Goal: Complete application form

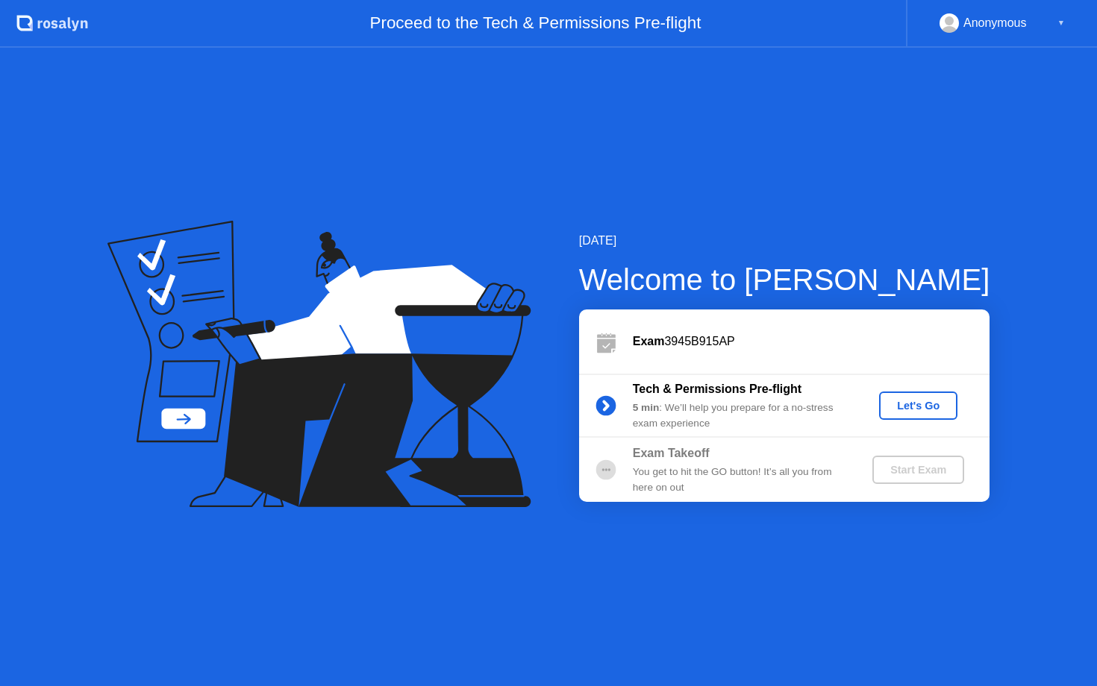
click at [912, 408] on div "Let's Go" at bounding box center [918, 406] width 66 height 12
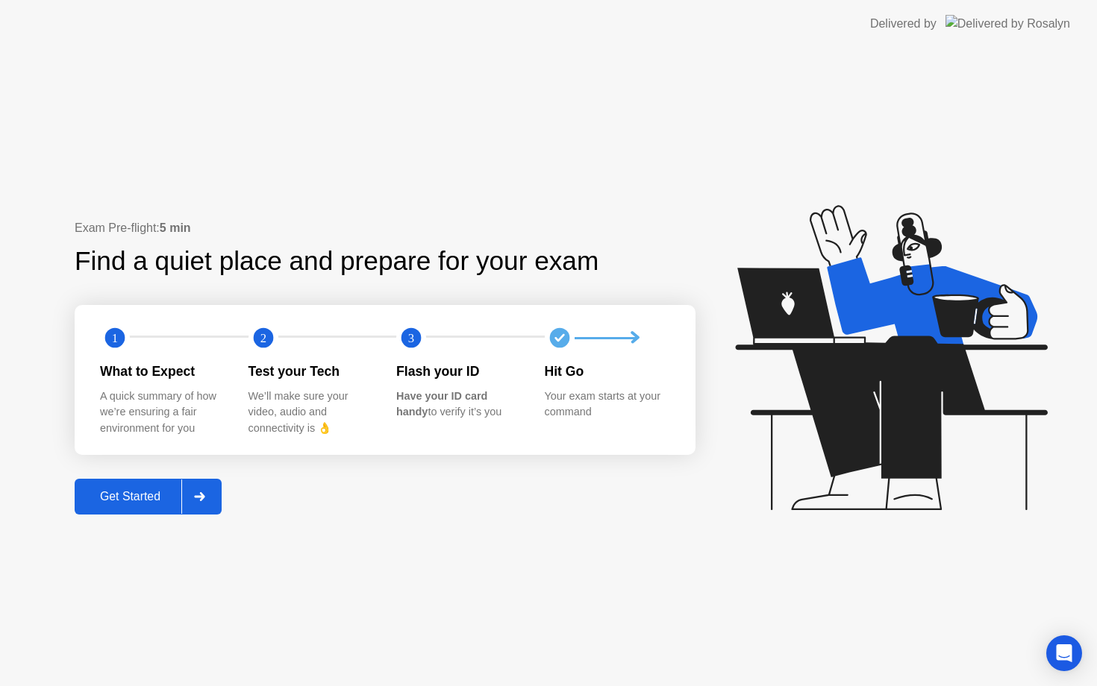
click at [134, 501] on div "Get Started" at bounding box center [130, 496] width 102 height 13
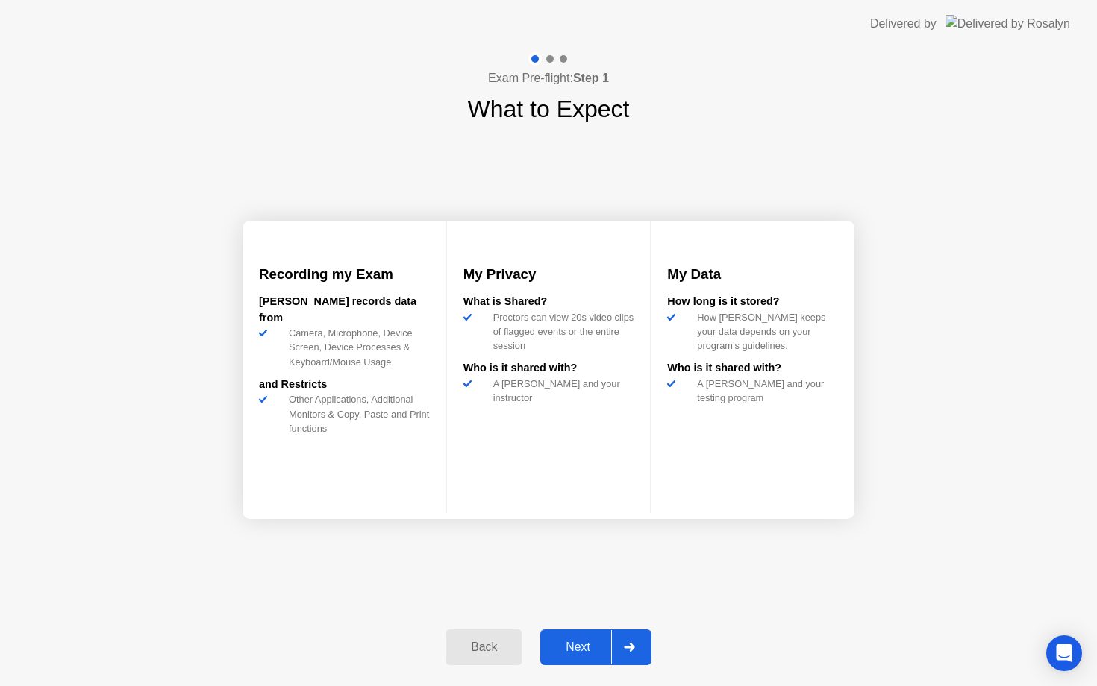
click at [574, 652] on div "Next" at bounding box center [578, 647] width 66 height 13
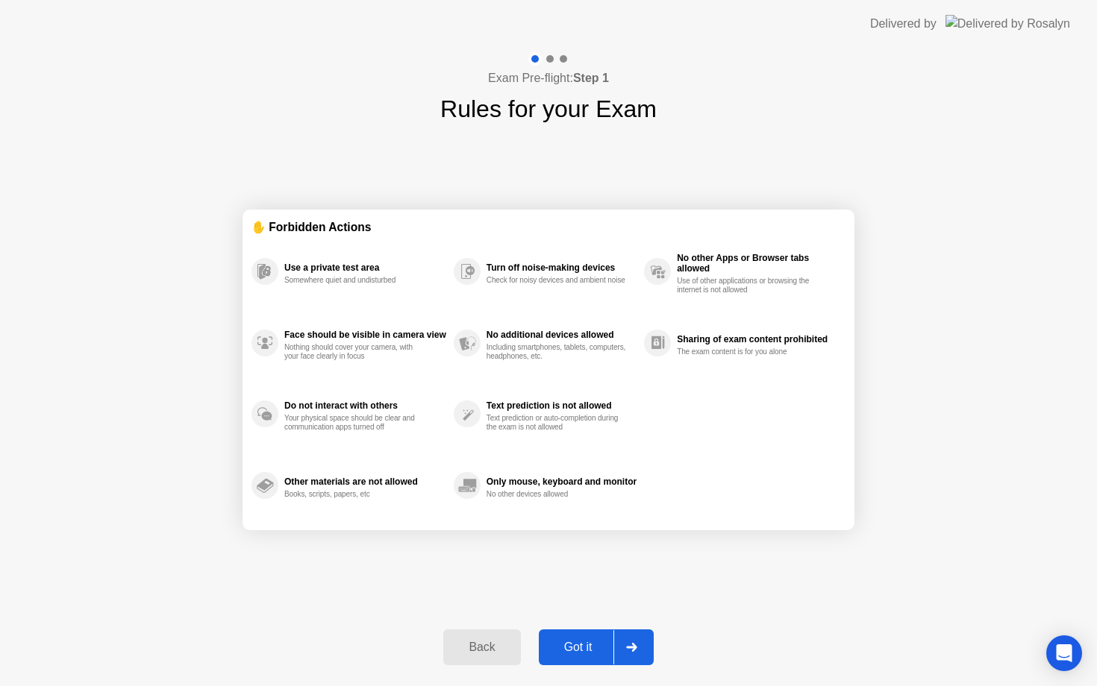
click at [582, 647] on div "Got it" at bounding box center [578, 647] width 70 height 13
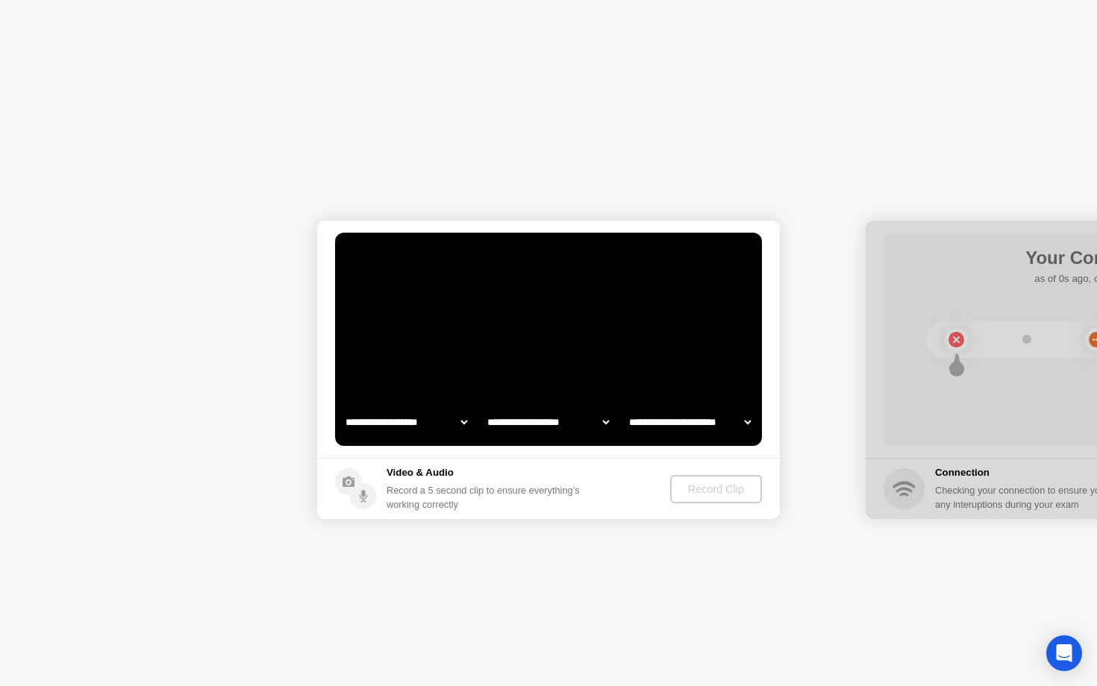
select select "**********"
select select "*******"
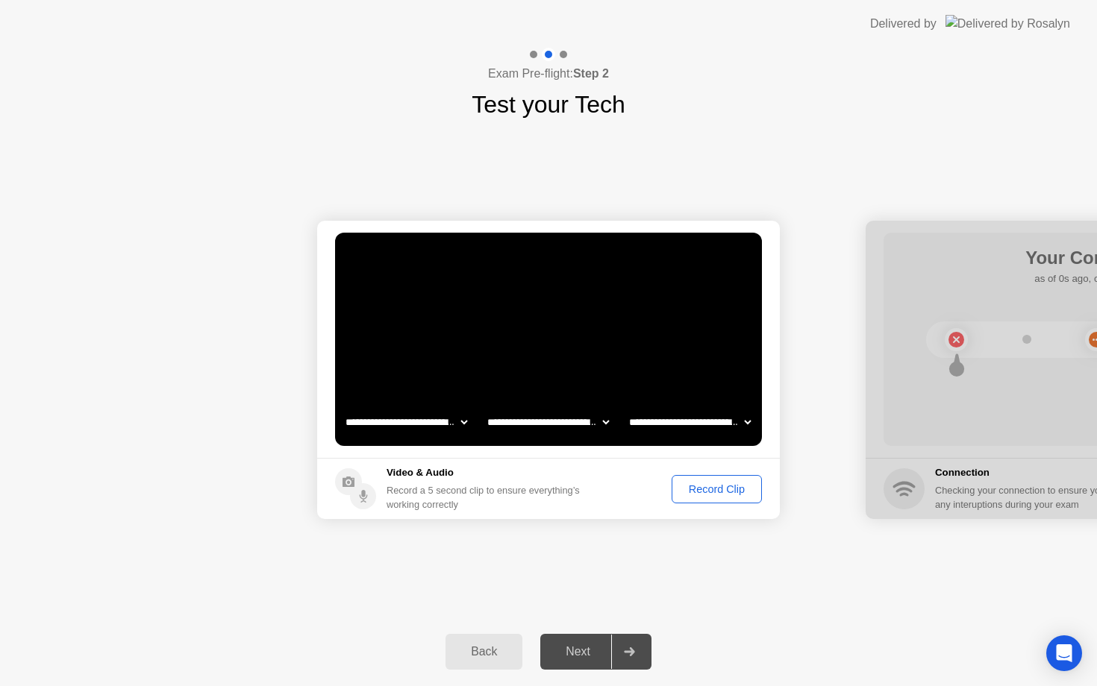
click at [692, 488] on div "Record Clip" at bounding box center [717, 489] width 80 height 12
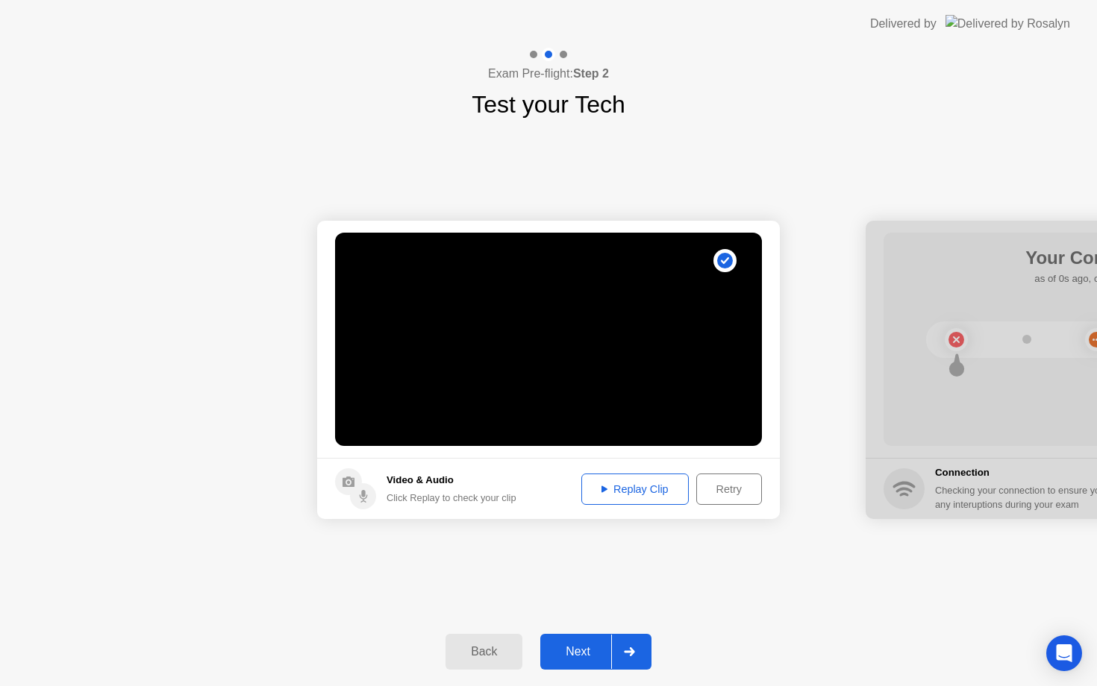
click at [716, 494] on div "Retry" at bounding box center [728, 489] width 55 height 12
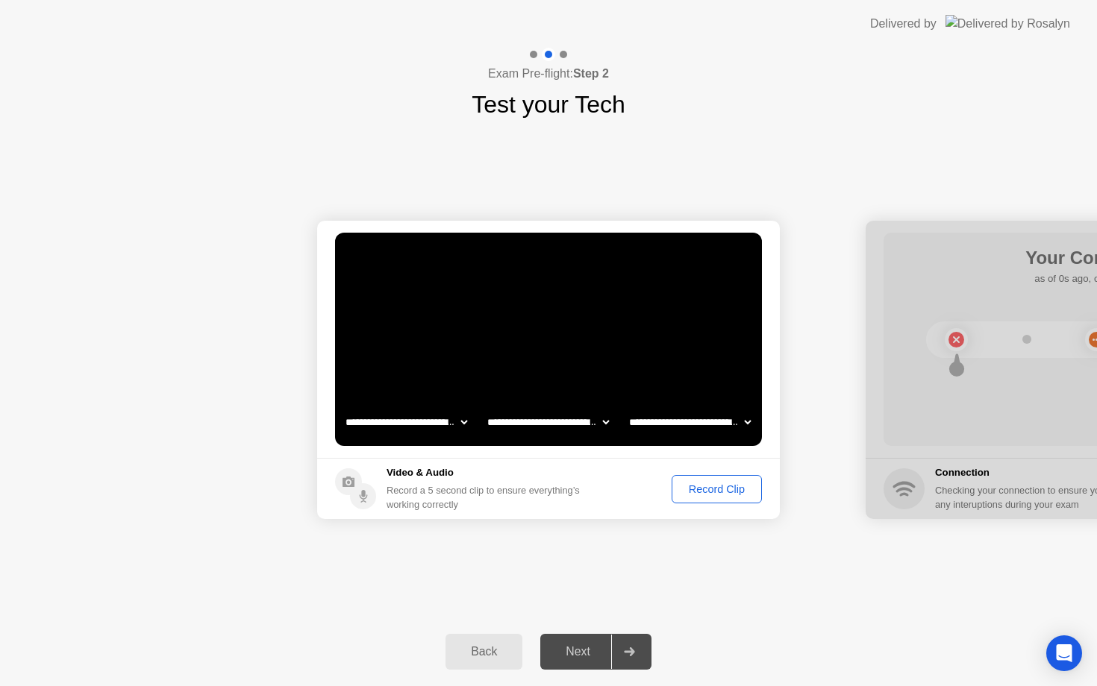
click at [697, 492] on div "Record Clip" at bounding box center [717, 489] width 80 height 12
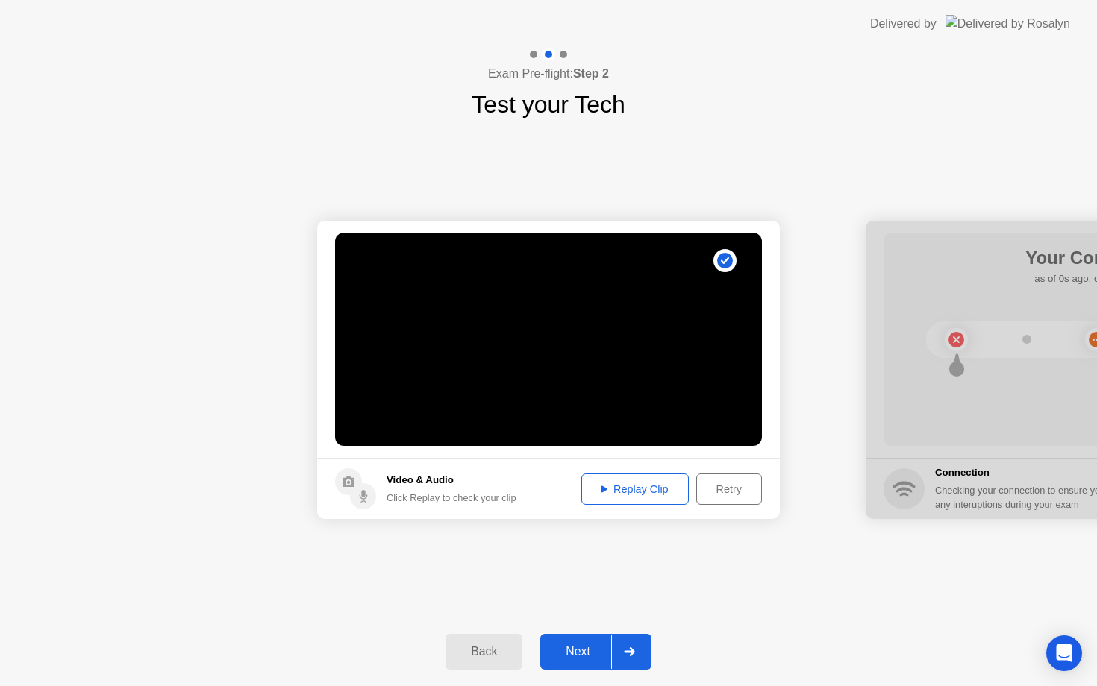
click at [653, 492] on div "Replay Clip" at bounding box center [634, 489] width 97 height 12
click at [586, 655] on div "Next" at bounding box center [578, 651] width 66 height 13
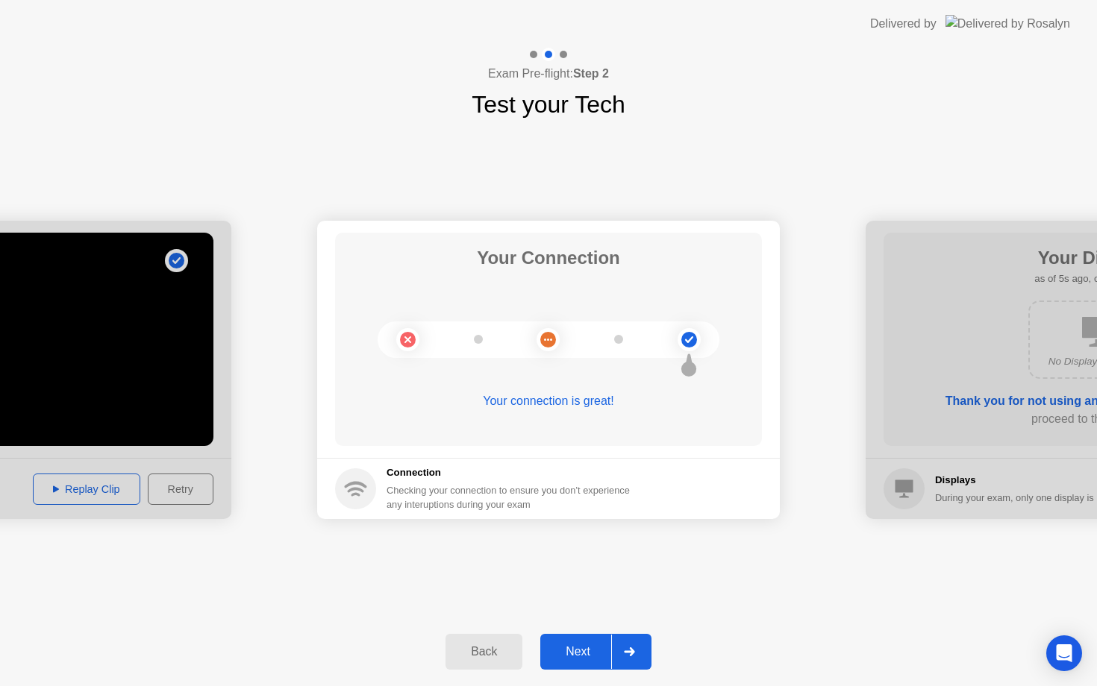
click at [580, 651] on div "Next" at bounding box center [578, 651] width 66 height 13
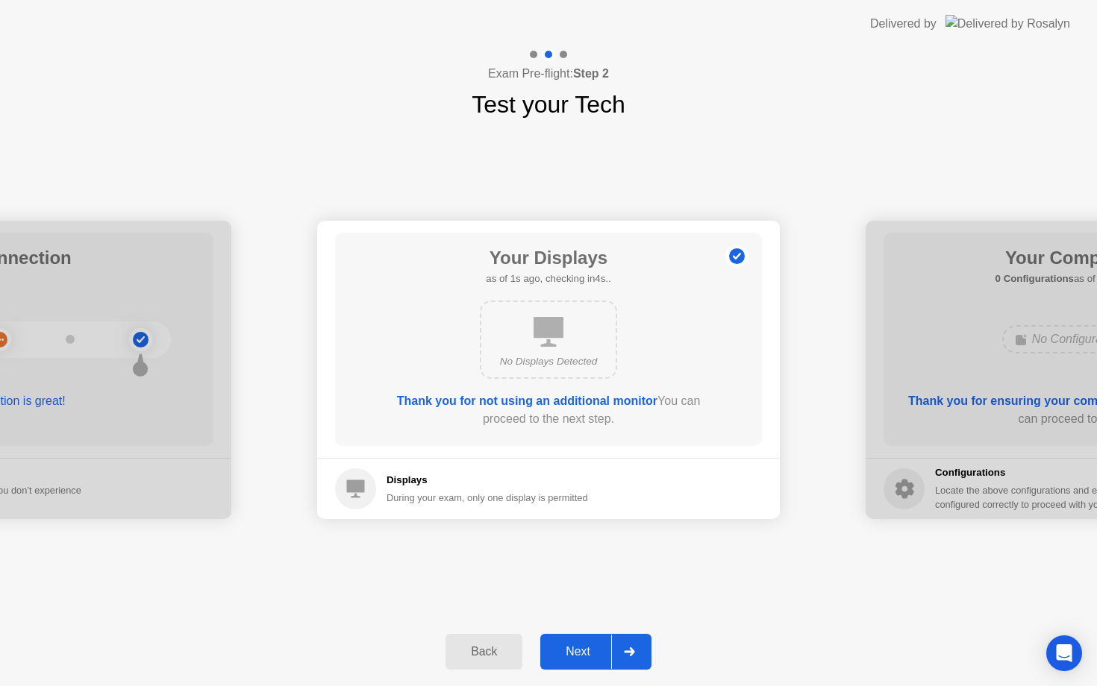
click at [573, 652] on div "Next" at bounding box center [578, 651] width 66 height 13
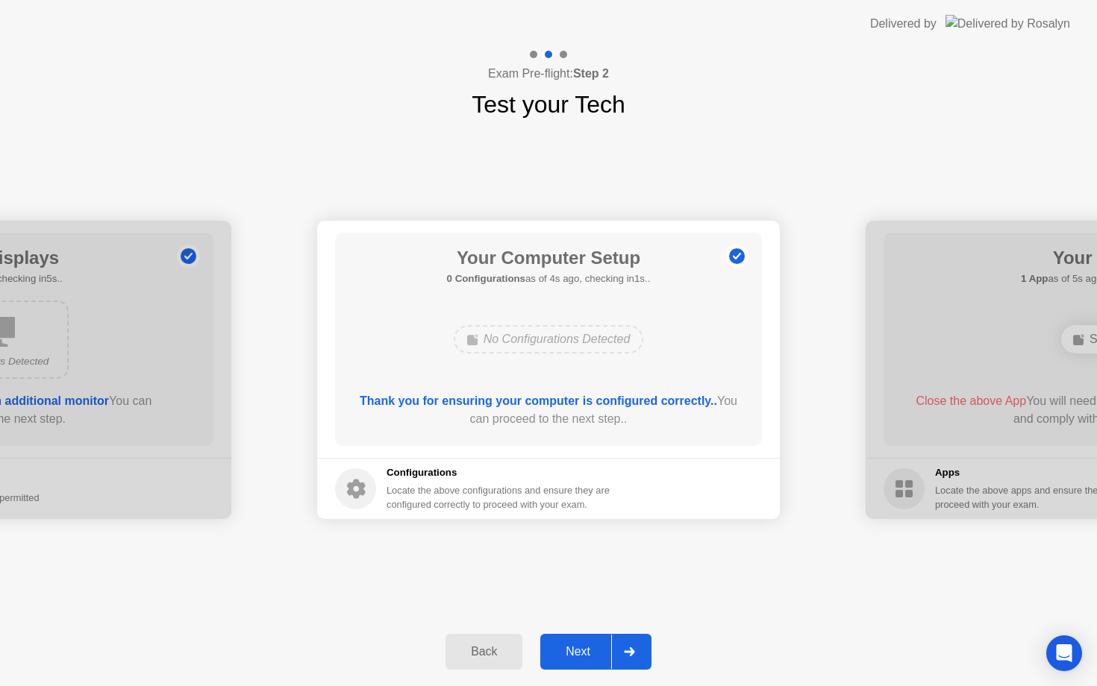
click at [574, 642] on button "Next" at bounding box center [595, 652] width 111 height 36
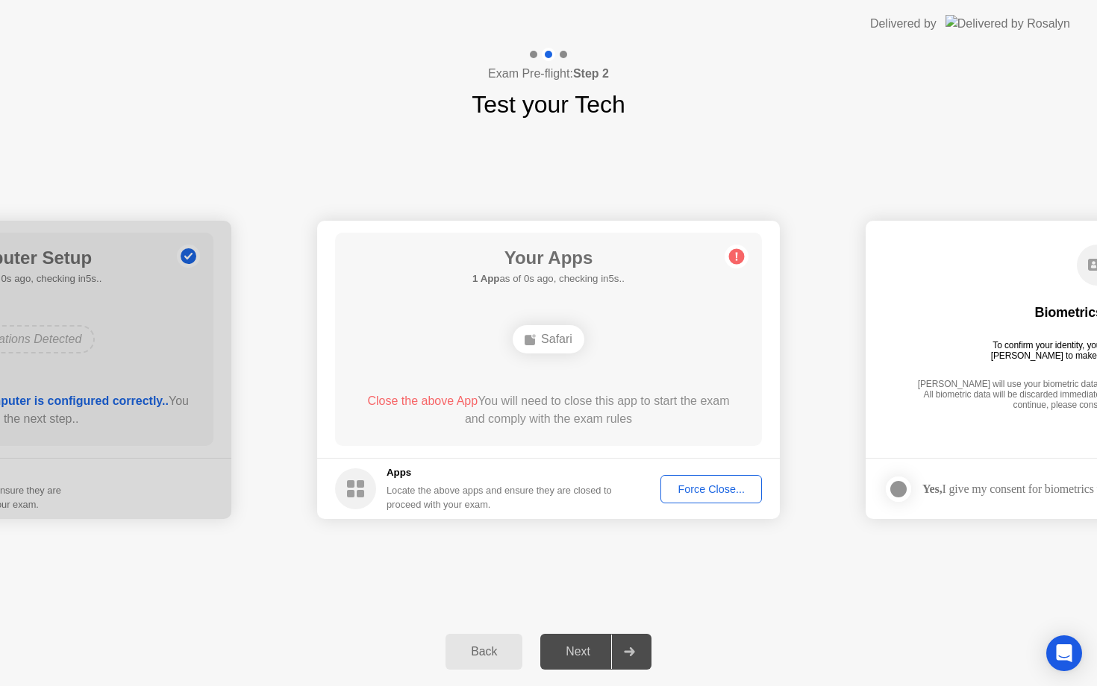
click at [691, 488] on div "Force Close..." at bounding box center [710, 489] width 91 height 12
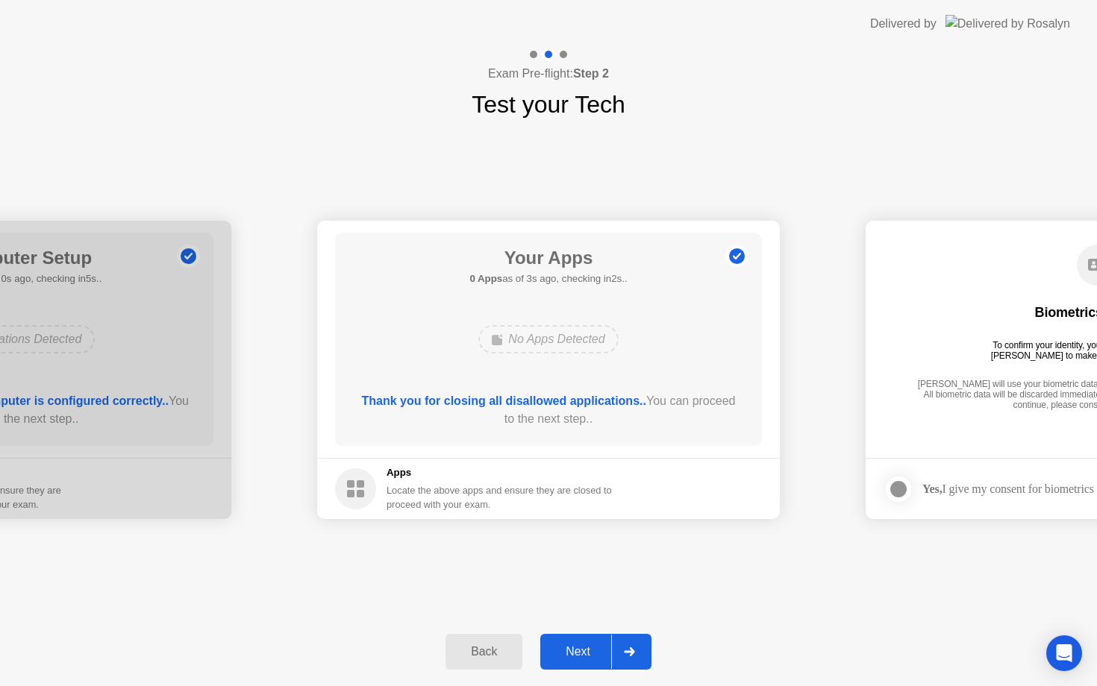
click at [574, 650] on div "Next" at bounding box center [578, 651] width 66 height 13
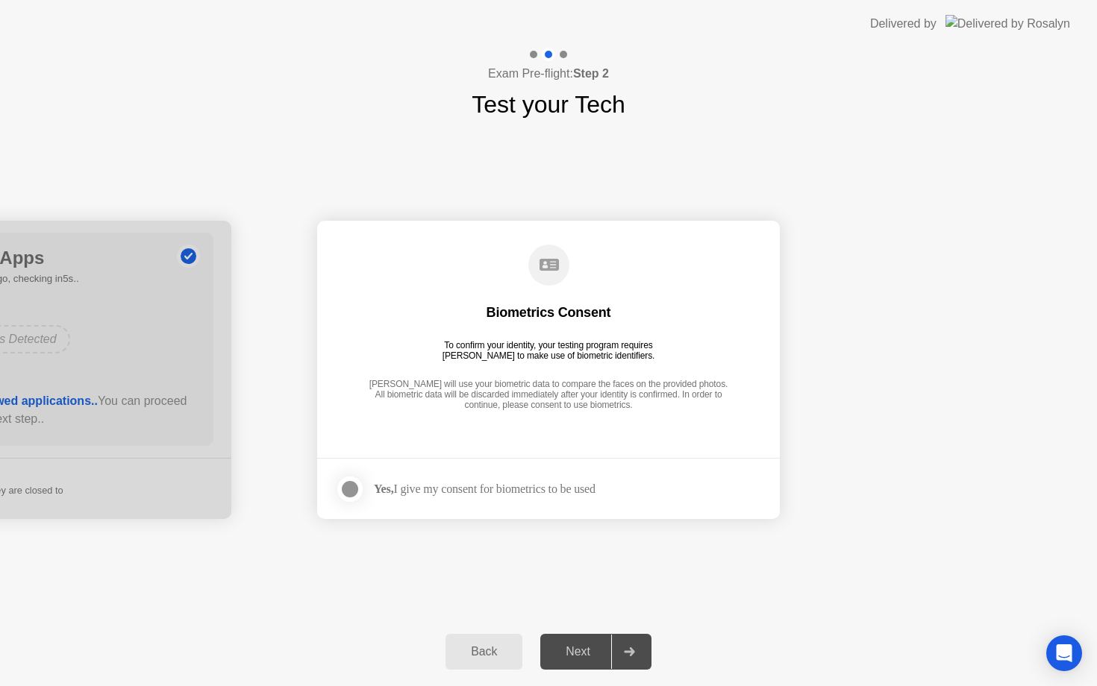
click at [347, 494] on div at bounding box center [350, 489] width 18 height 18
click at [580, 651] on div "Next" at bounding box center [578, 651] width 66 height 13
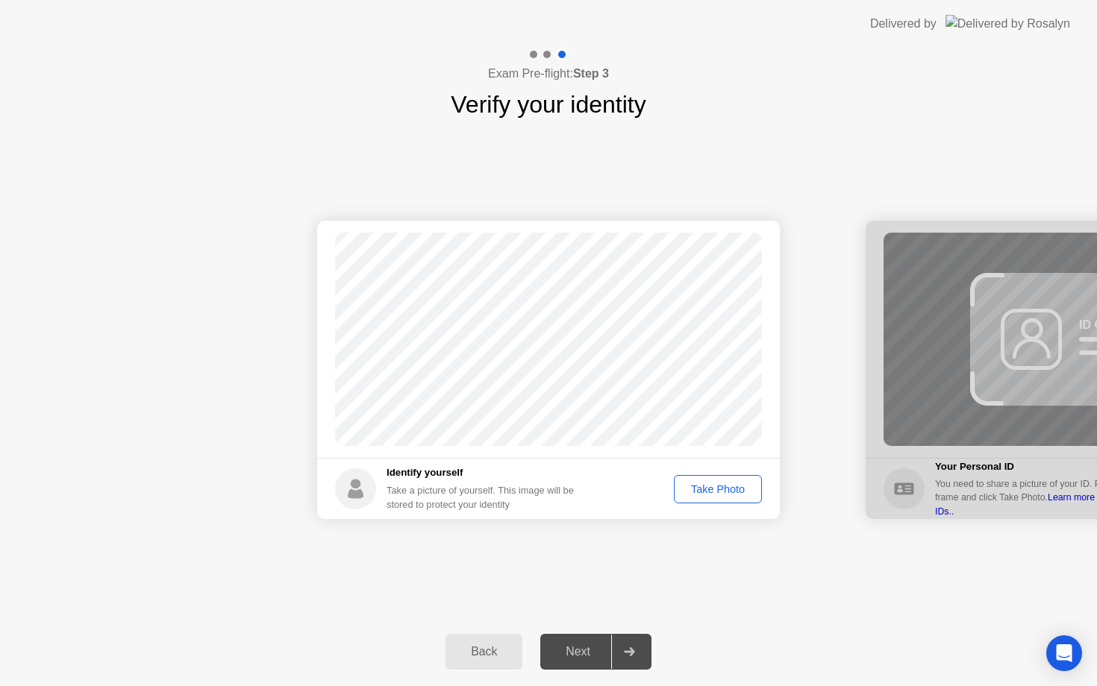
click at [701, 495] on div "Take Photo" at bounding box center [718, 489] width 78 height 12
click at [574, 655] on div "Next" at bounding box center [578, 651] width 66 height 13
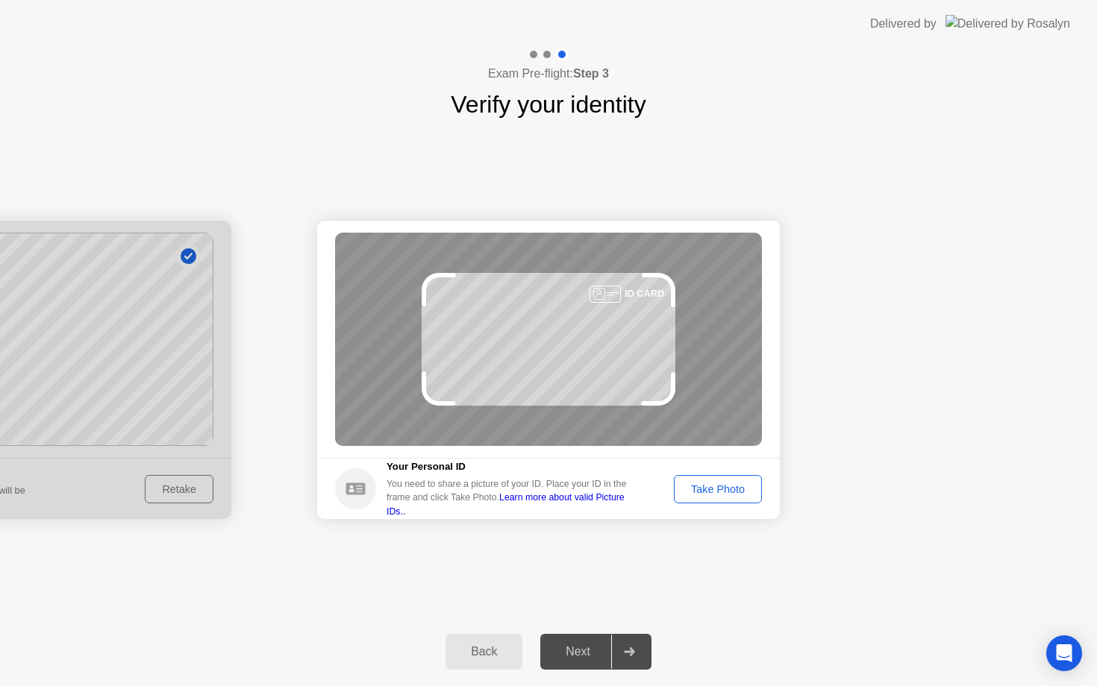
click at [729, 492] on div "Take Photo" at bounding box center [718, 489] width 78 height 12
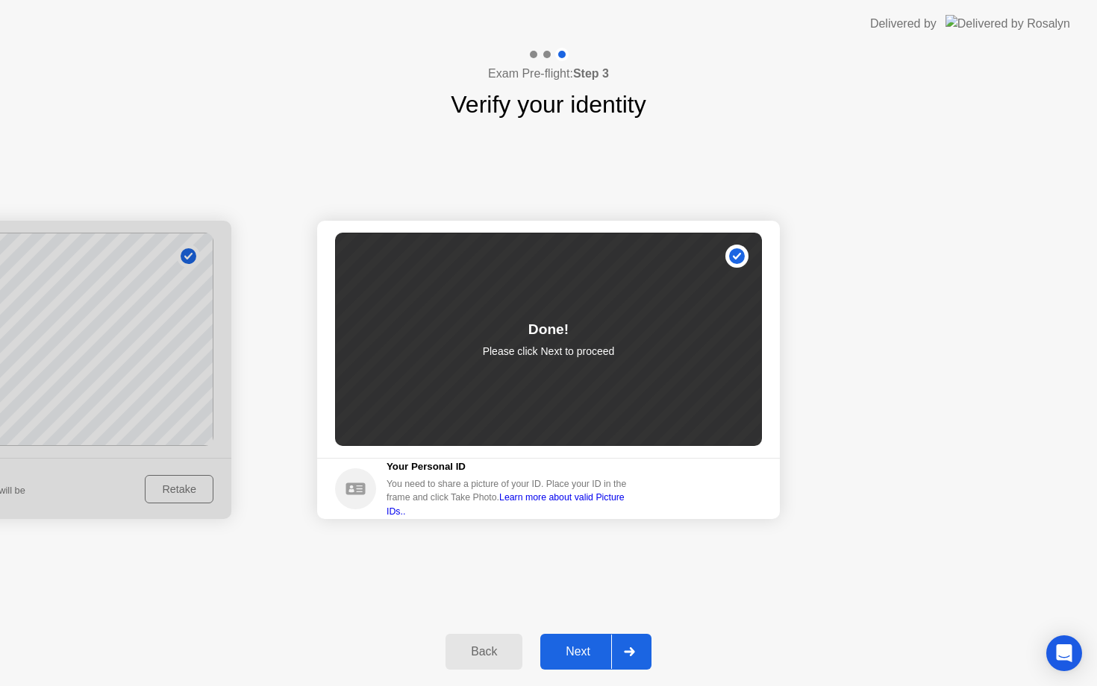
click at [580, 645] on div "Next" at bounding box center [578, 651] width 66 height 13
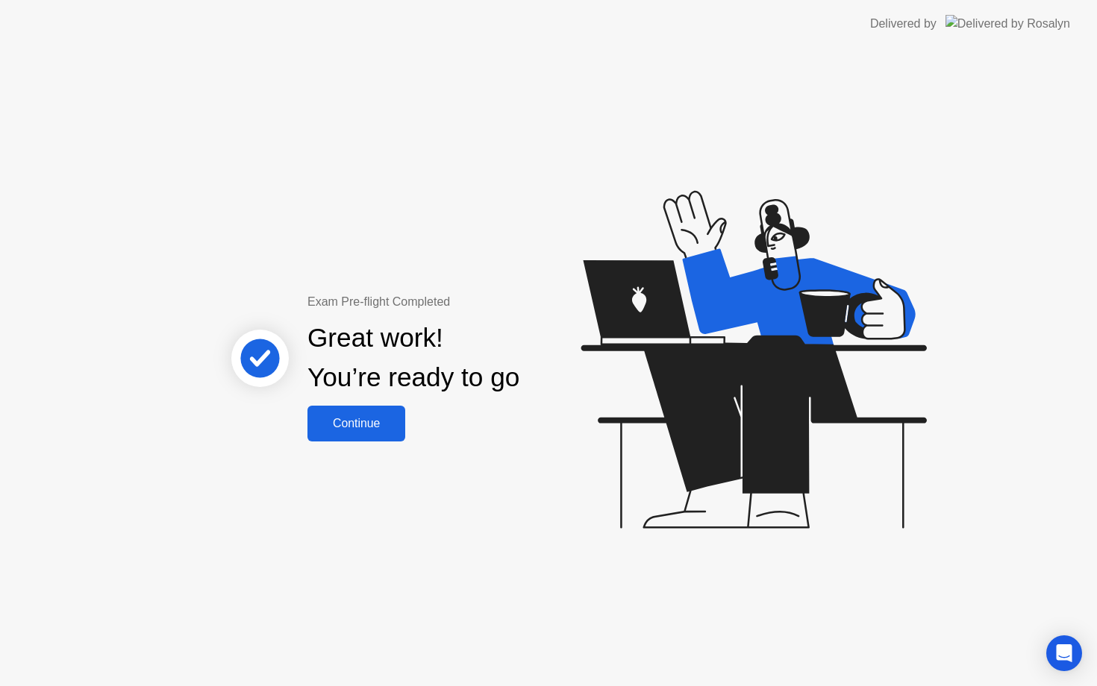
click at [366, 417] on div "Continue" at bounding box center [356, 423] width 89 height 13
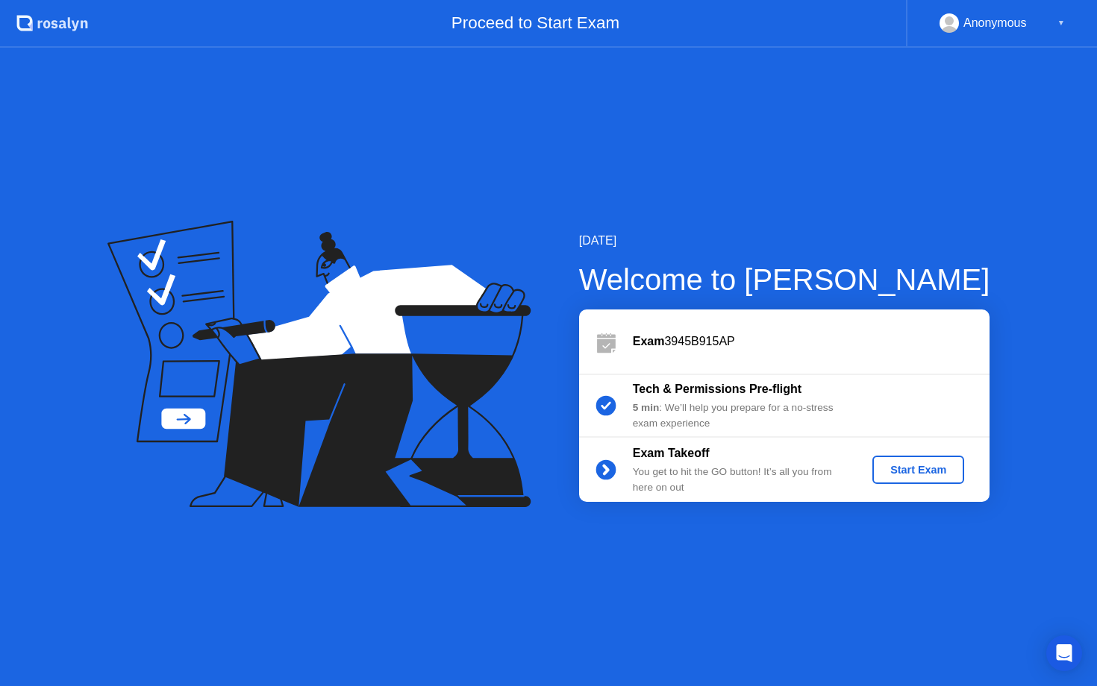
click at [898, 470] on div "Start Exam" at bounding box center [918, 470] width 80 height 12
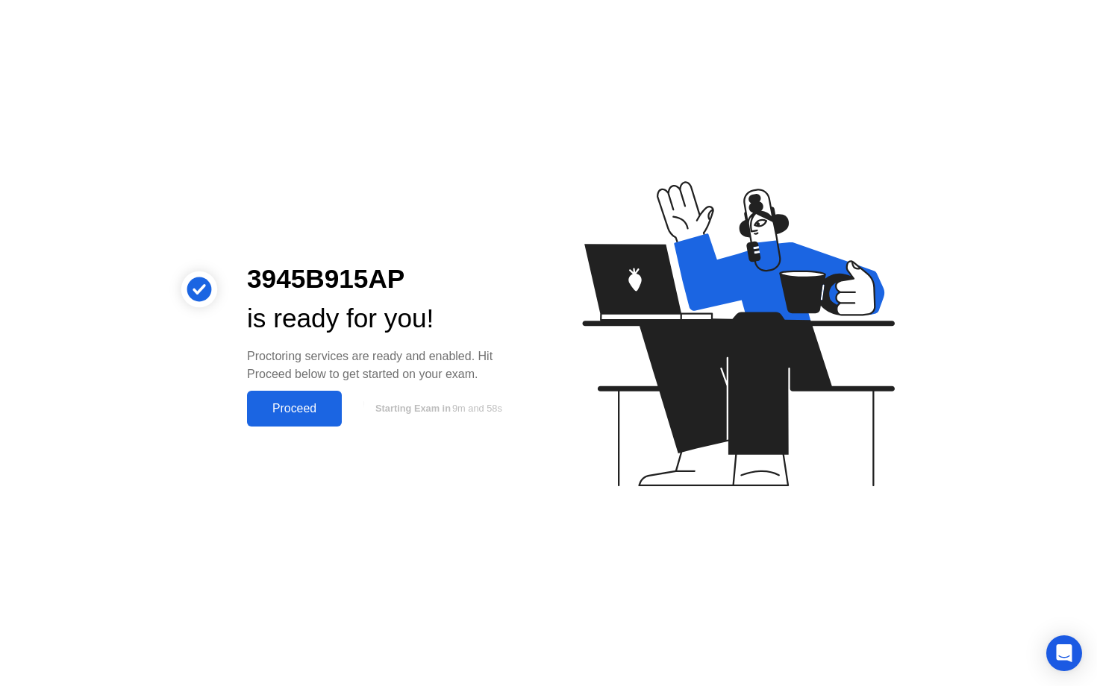
click at [295, 407] on div "Proceed" at bounding box center [294, 408] width 86 height 13
